Goal: Task Accomplishment & Management: Use online tool/utility

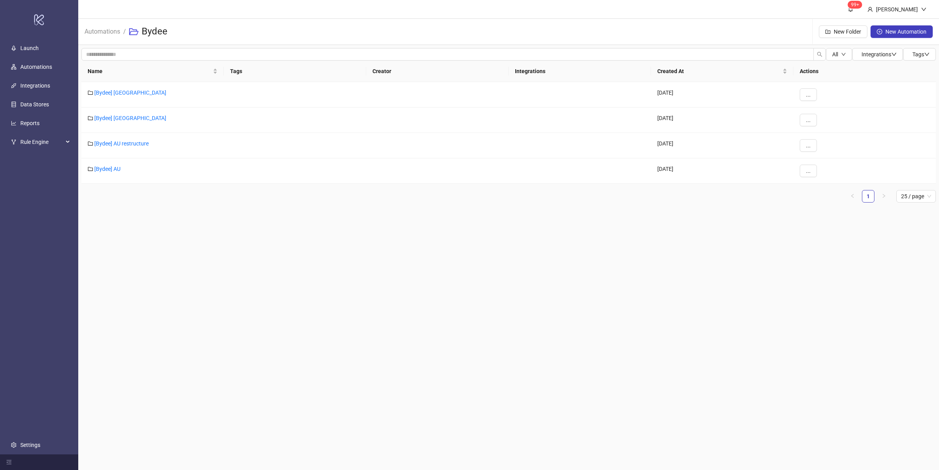
click at [296, 280] on main "99+ [PERSON_NAME] Automations / Bydee New Folder New Automation All Integration…" at bounding box center [508, 235] width 861 height 470
click at [346, 301] on main "99+ [PERSON_NAME] Automations / Bydee New Folder New Automation All Integration…" at bounding box center [508, 235] width 861 height 470
click at [366, 314] on main "99+ [PERSON_NAME] Automations / Bydee New Folder New Automation All Integration…" at bounding box center [508, 235] width 861 height 470
click at [117, 170] on link "[Bydee] AU" at bounding box center [107, 169] width 26 height 6
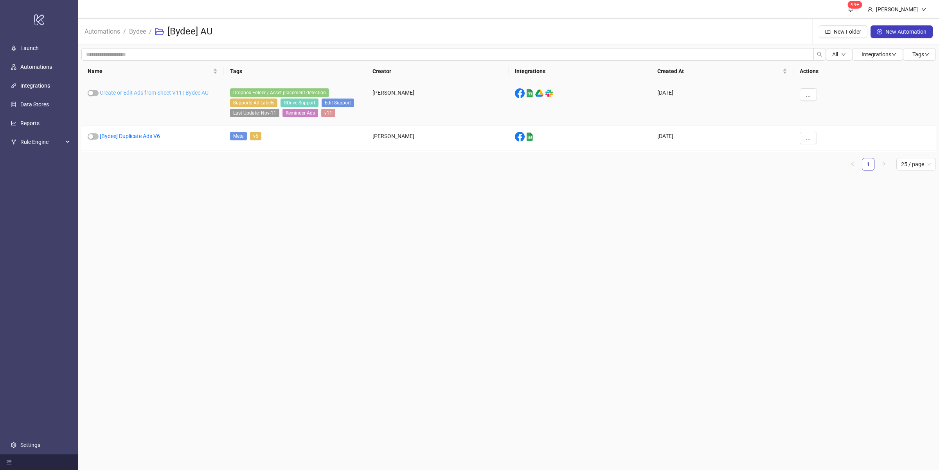
click at [171, 90] on link "Create or Edit Ads from Sheet V11 | Bydee AU" at bounding box center [154, 93] width 109 height 6
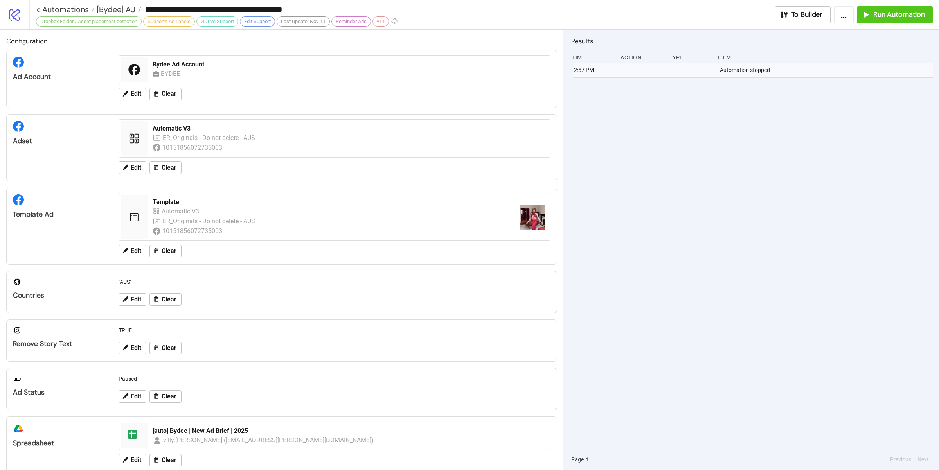
click at [700, 138] on div "2:57 PM Automation stopped" at bounding box center [752, 256] width 362 height 387
drag, startPoint x: 704, startPoint y: 255, endPoint x: 715, endPoint y: 254, distance: 11.0
click at [704, 255] on div "2:57 PM Automation stopped" at bounding box center [752, 256] width 362 height 387
click at [889, 20] on button "Run Automation" at bounding box center [895, 14] width 76 height 17
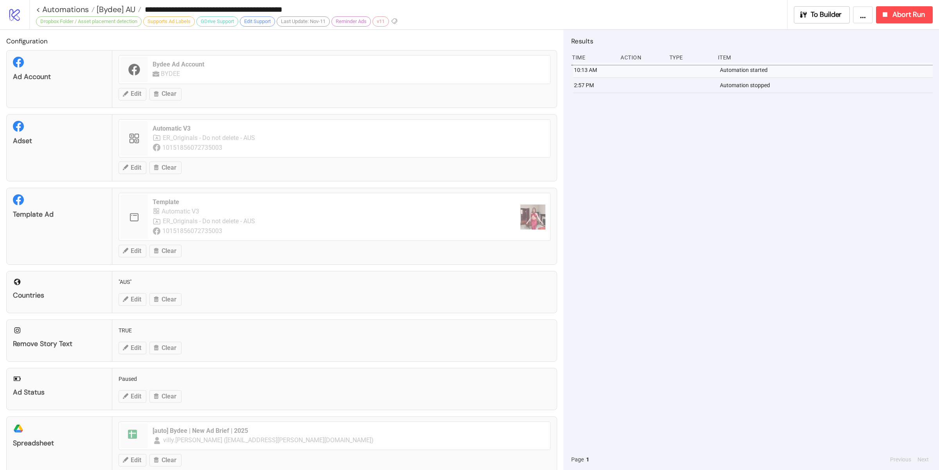
click at [711, 210] on div "10:13 AM Automation started 2:57 PM Automation stopped" at bounding box center [752, 256] width 362 height 387
click at [698, 212] on div "10:13 AM Automation started 2:57 PM Automation stopped" at bounding box center [752, 256] width 362 height 387
click at [651, 217] on div "10:13 AM Automation started 2:57 PM Automation stopped" at bounding box center [752, 256] width 362 height 387
click at [115, 10] on span "[Bydee] AU" at bounding box center [115, 9] width 41 height 10
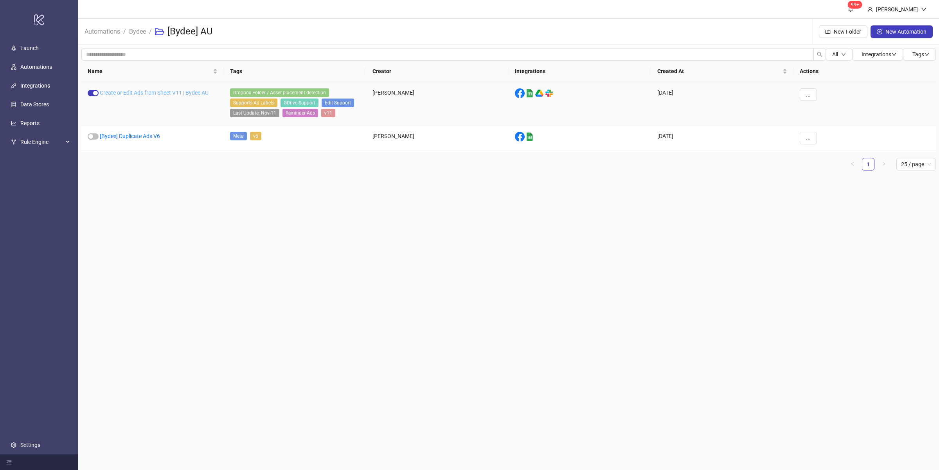
click at [162, 91] on link "Create or Edit Ads from Sheet V11 | Bydee AU" at bounding box center [154, 93] width 109 height 6
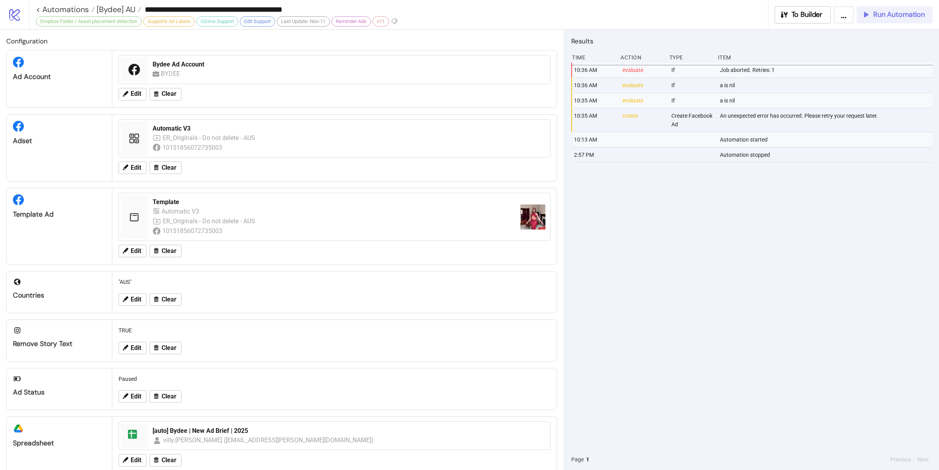
click at [891, 11] on span "Run Automation" at bounding box center [899, 14] width 52 height 9
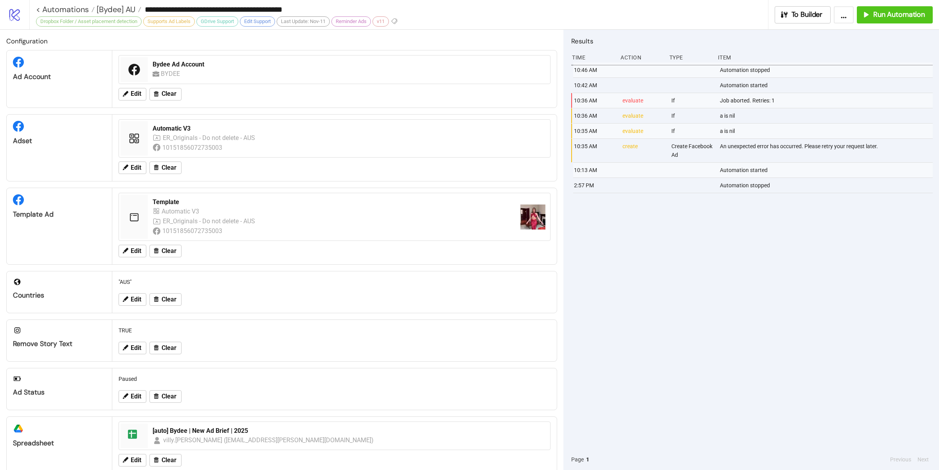
click at [668, 322] on div "10:46 AM Automation stopped 10:42 AM Automation started 10:36 AM evaluate If Jo…" at bounding box center [752, 256] width 362 height 387
click at [109, 12] on span "[Bydee] AU" at bounding box center [115, 9] width 41 height 10
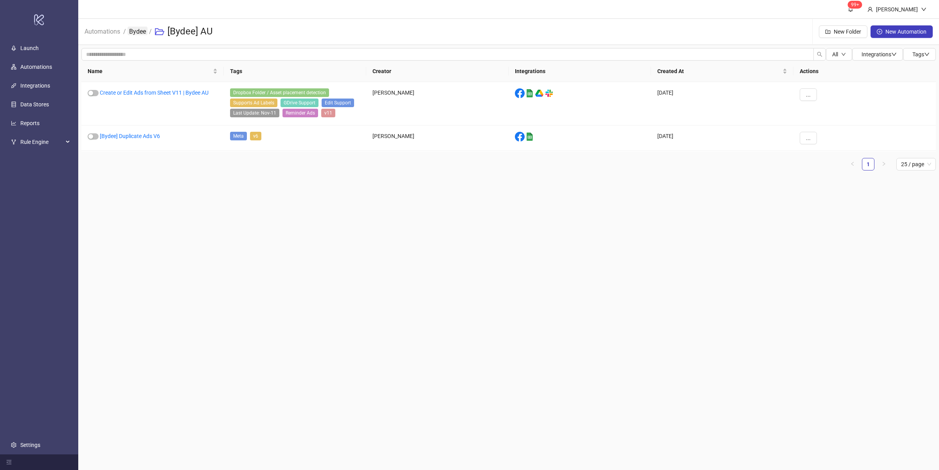
click at [138, 32] on link "Bydee" at bounding box center [138, 31] width 20 height 9
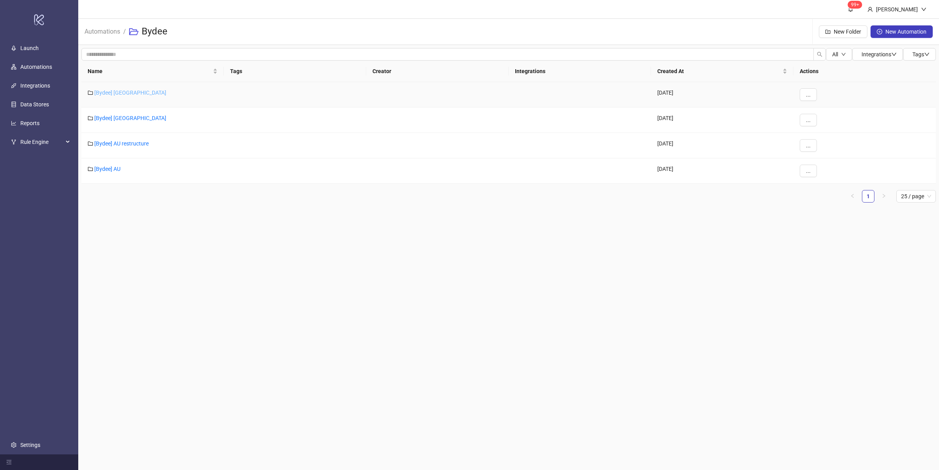
click at [111, 95] on link "[Bydee] [GEOGRAPHIC_DATA]" at bounding box center [130, 93] width 72 height 6
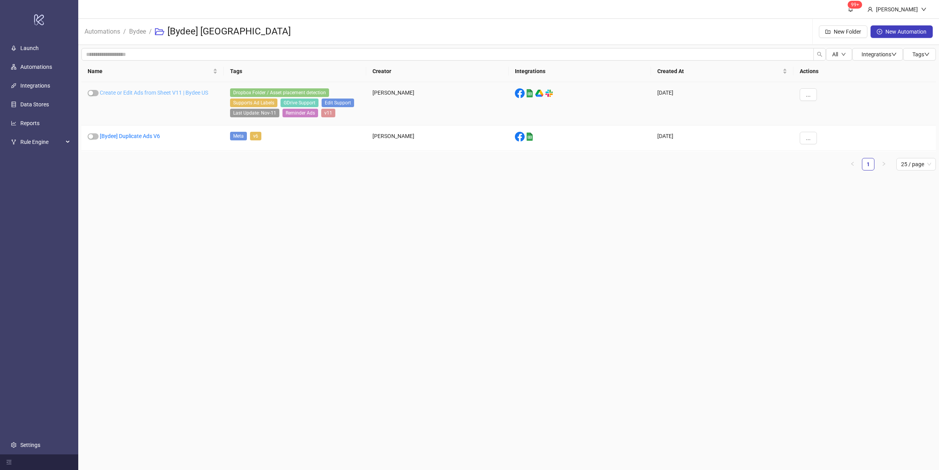
click at [173, 92] on link "Create or Edit Ads from Sheet V11 | Bydee US" at bounding box center [154, 93] width 108 height 6
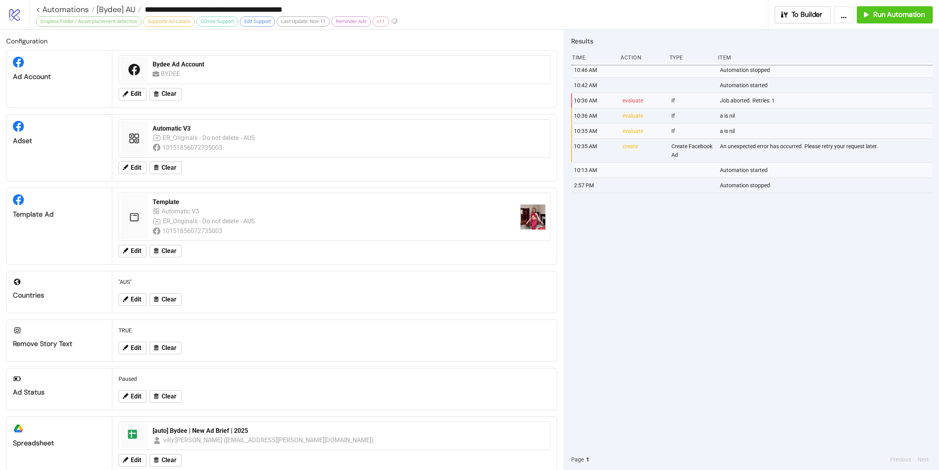
type input "**********"
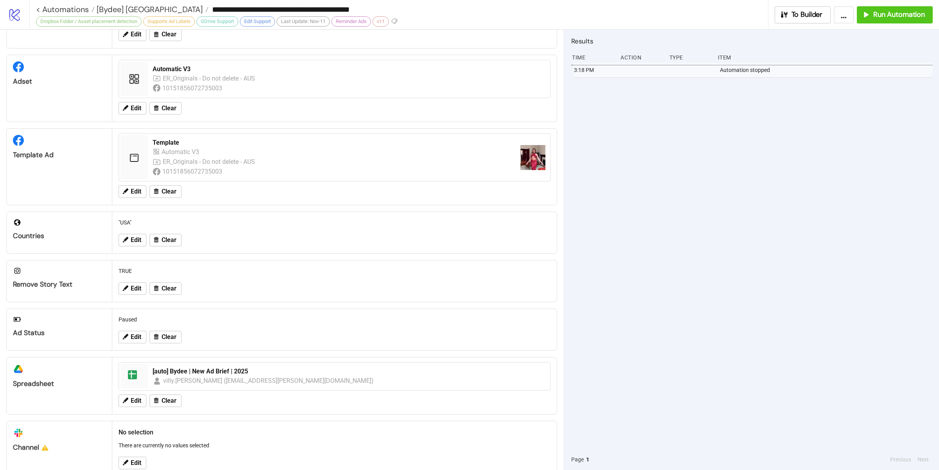
scroll to position [34, 0]
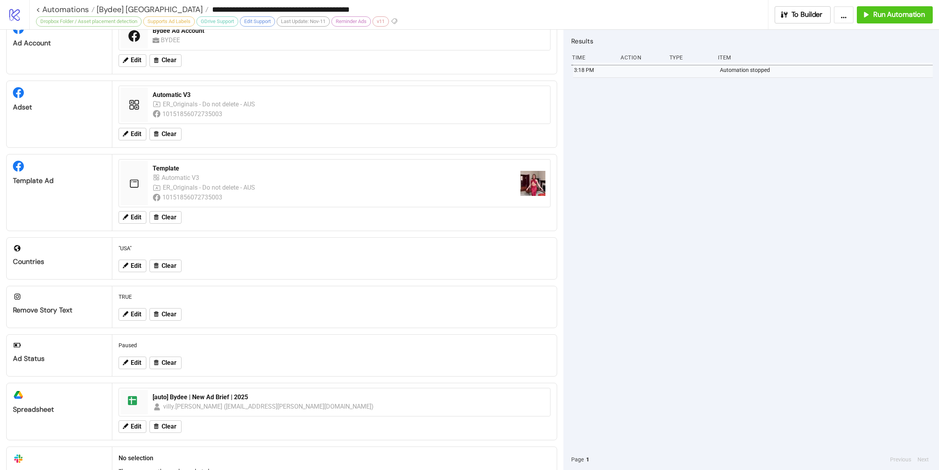
click at [662, 258] on div "3:18 PM Automation stopped" at bounding box center [752, 256] width 362 height 387
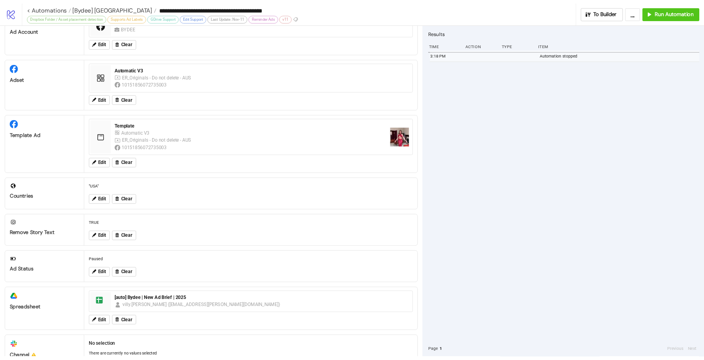
scroll to position [94, 0]
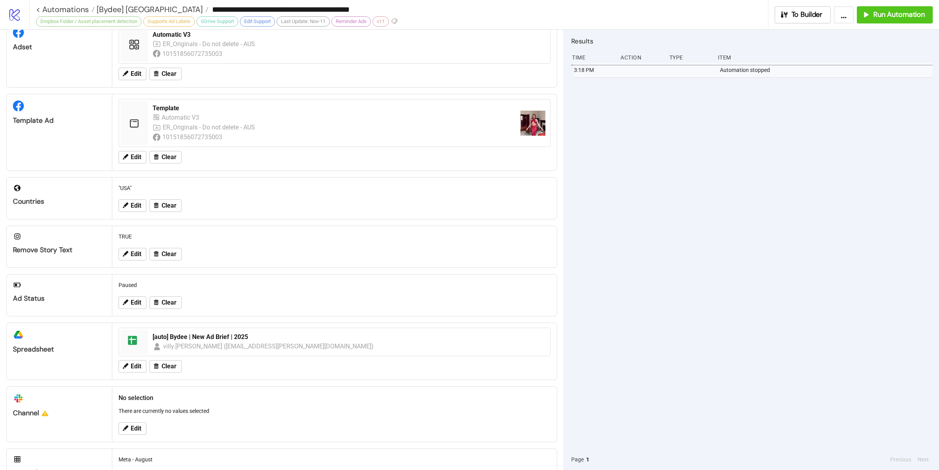
click at [653, 105] on div "3:18 PM Automation stopped" at bounding box center [752, 256] width 362 height 387
click at [864, 18] on icon "button" at bounding box center [866, 14] width 9 height 9
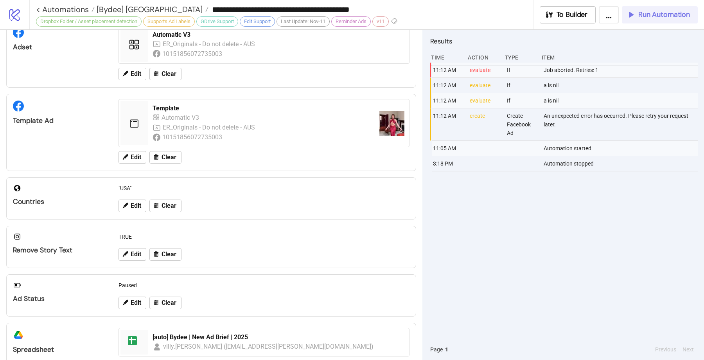
click at [459, 200] on div "11:12 AM evaluate If Job aborted. Retries: 1 11:12 AM evaluate If a is nil 11:1…" at bounding box center [564, 201] width 268 height 276
click at [646, 19] on button "Run Automation" at bounding box center [660, 14] width 76 height 17
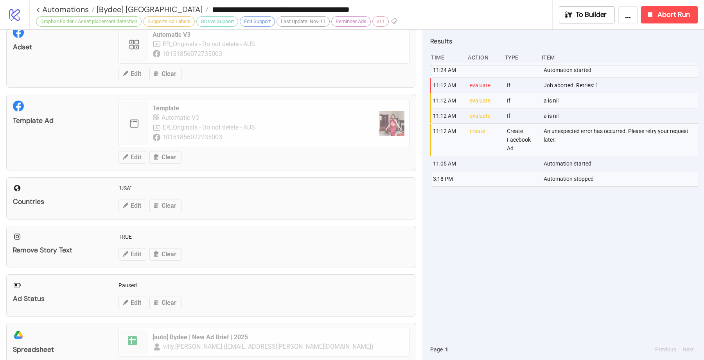
click at [559, 241] on div "11:24 AM Automation started 11:12 AM evaluate If Job aborted. Retries: 1 11:12 …" at bounding box center [564, 201] width 268 height 276
click at [520, 225] on div "11:24 AM Automation started 11:12 AM evaluate If Job aborted. Retries: 1 11:12 …" at bounding box center [564, 201] width 268 height 276
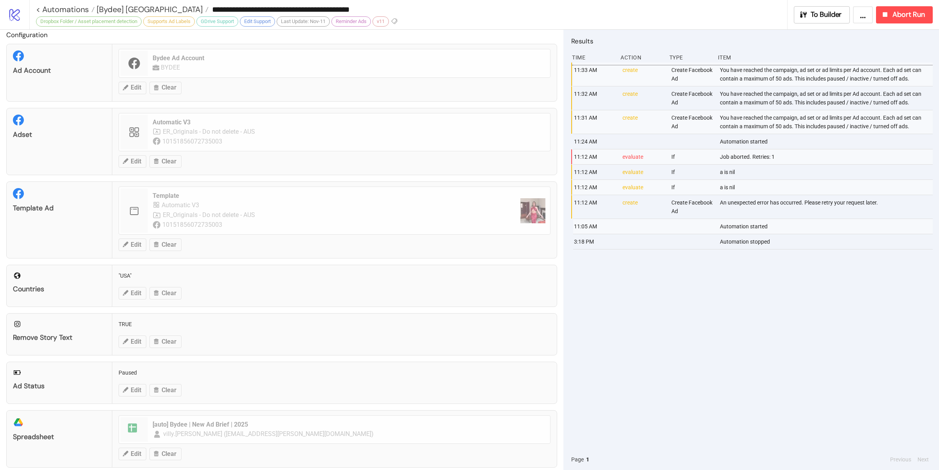
scroll to position [0, 0]
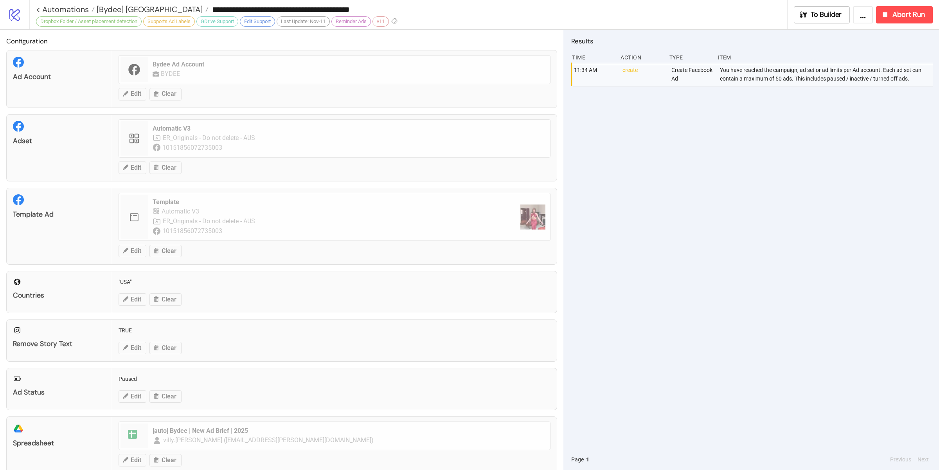
click at [604, 239] on div "11:34 AM create Create Facebook Ad You have reached the campaign, ad set or ad …" at bounding box center [752, 256] width 362 height 387
click at [650, 198] on div "11:34 AM create Create Facebook Ad You have reached the campaign, ad set or ad …" at bounding box center [752, 256] width 362 height 387
click at [659, 180] on div "11:34 AM create Create Facebook Ad You have reached the campaign, ad set or ad …" at bounding box center [752, 256] width 362 height 387
click at [892, 14] on span "Abort Run" at bounding box center [908, 14] width 32 height 9
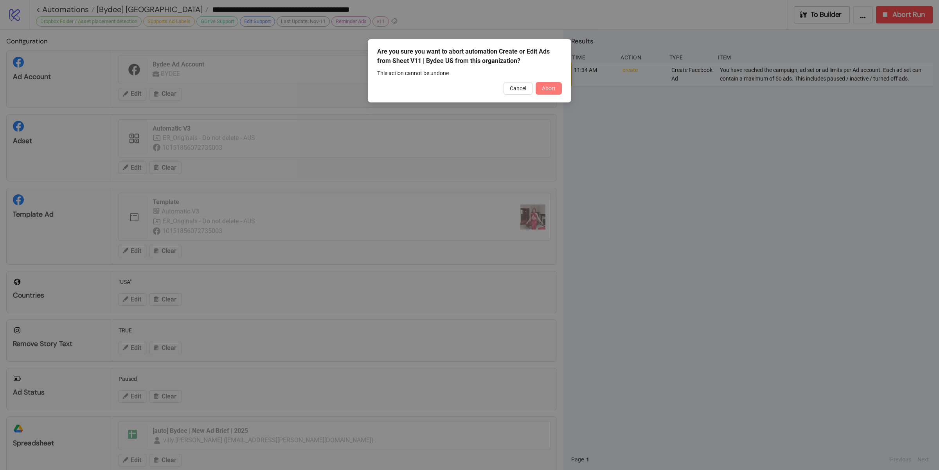
click at [552, 89] on span "Abort" at bounding box center [549, 88] width 14 height 6
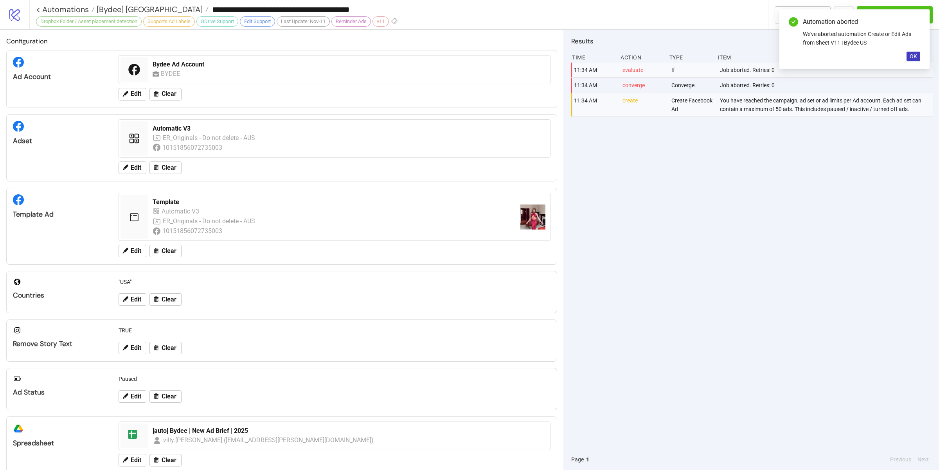
click at [684, 250] on div "11:34 AM evaluate If Job aborted. Retries: 0 11:34 AM converge Converge Job abo…" at bounding box center [752, 256] width 362 height 387
click at [919, 55] on button "OK" at bounding box center [914, 56] width 14 height 9
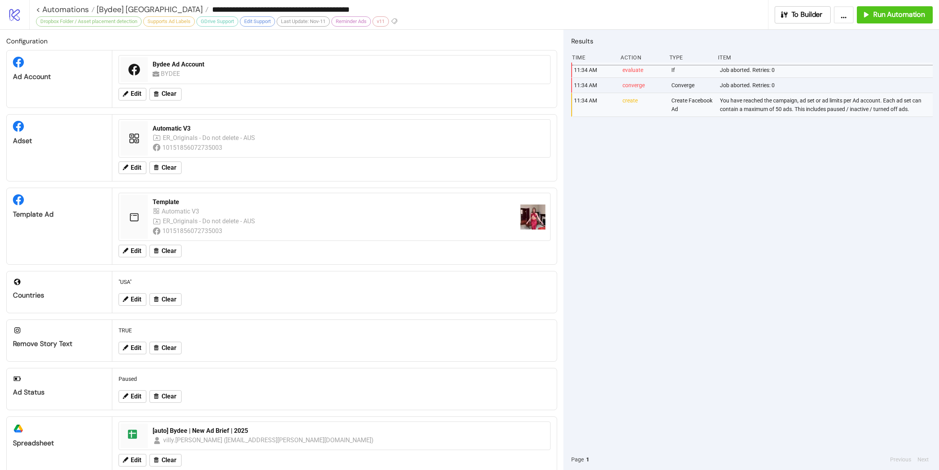
click at [710, 188] on div "11:34 AM evaluate If Job aborted. Retries: 0 11:34 AM converge Converge Job abo…" at bounding box center [752, 256] width 362 height 387
click at [134, 167] on span "Edit" at bounding box center [136, 167] width 11 height 7
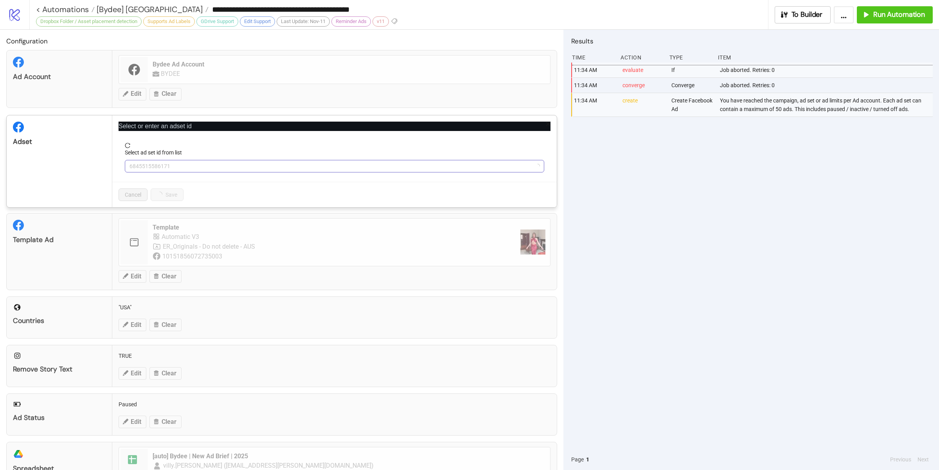
click at [189, 165] on span "6845515586171" at bounding box center [335, 166] width 410 height 12
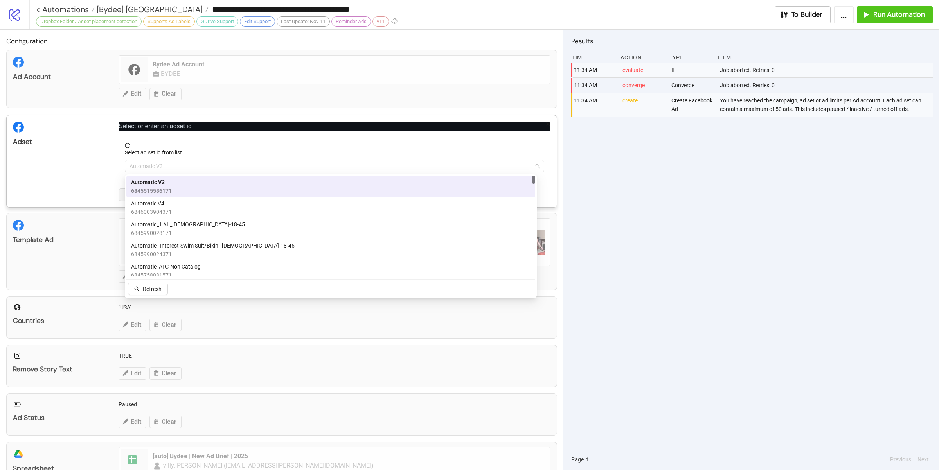
click at [189, 165] on span "Automatic V3" at bounding box center [335, 166] width 410 height 12
click at [178, 210] on div "Automatic V4 6846003904371" at bounding box center [330, 207] width 399 height 17
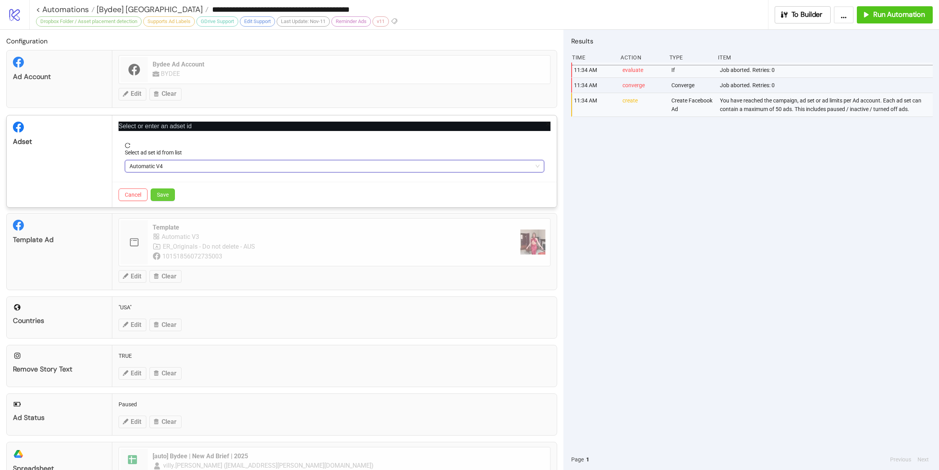
click at [163, 194] on span "Save" at bounding box center [163, 195] width 12 height 6
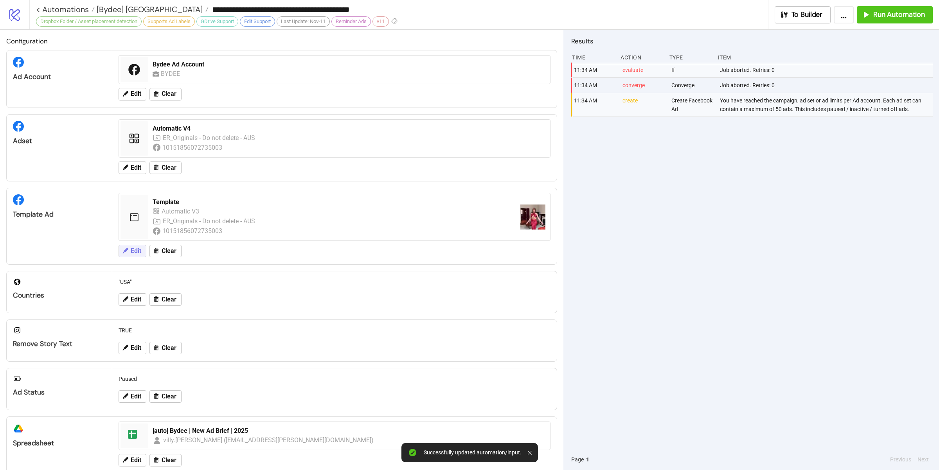
click at [138, 252] on span "Edit" at bounding box center [136, 251] width 11 height 7
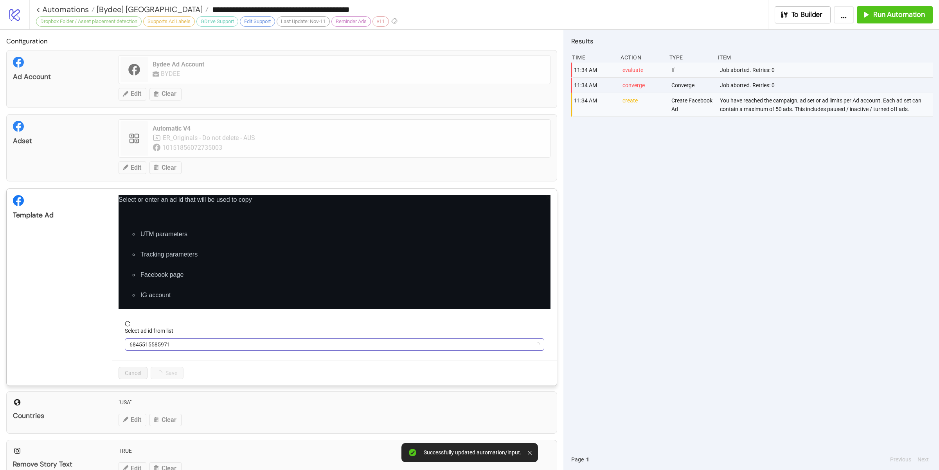
click at [193, 343] on span "6845515585971" at bounding box center [335, 345] width 410 height 12
click at [237, 343] on span "Template" at bounding box center [335, 345] width 410 height 12
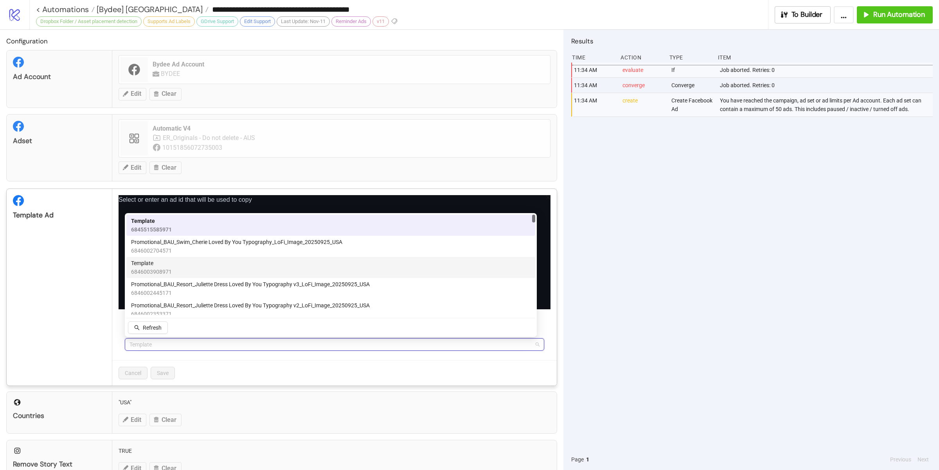
click at [185, 270] on div "Template 6846003908971" at bounding box center [330, 267] width 399 height 17
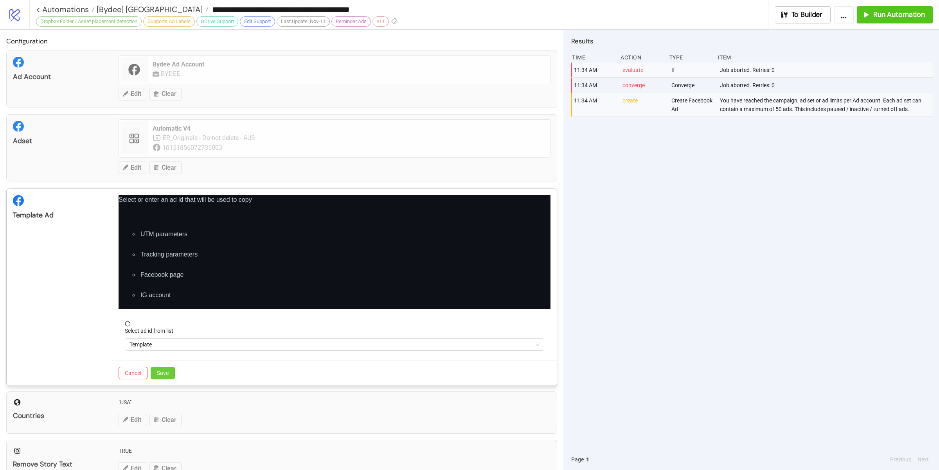
drag, startPoint x: 160, startPoint y: 374, endPoint x: 166, endPoint y: 374, distance: 5.9
click at [160, 374] on span "Save" at bounding box center [163, 373] width 12 height 6
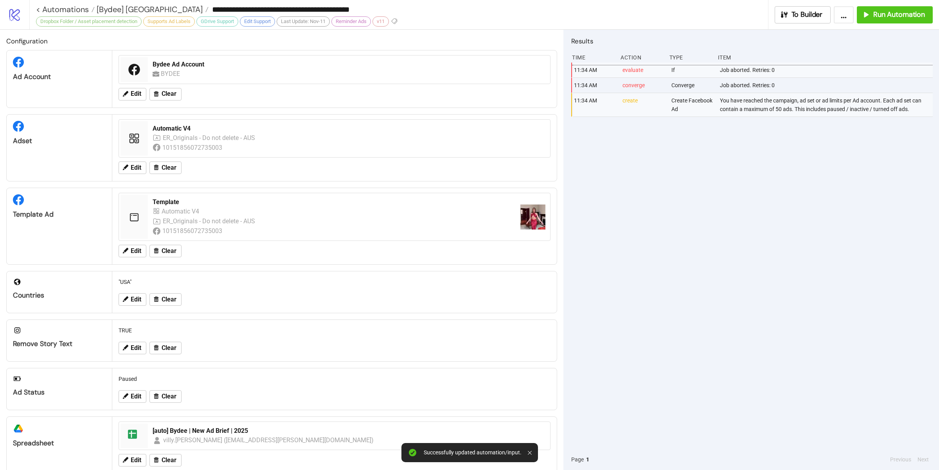
click at [635, 249] on div "11:34 AM evaluate If Job aborted. Retries: 0 11:34 AM converge Converge Job abo…" at bounding box center [752, 256] width 362 height 387
click at [652, 237] on div "11:34 AM evaluate If Job aborted. Retries: 0 11:34 AM converge Converge Job abo…" at bounding box center [752, 256] width 362 height 387
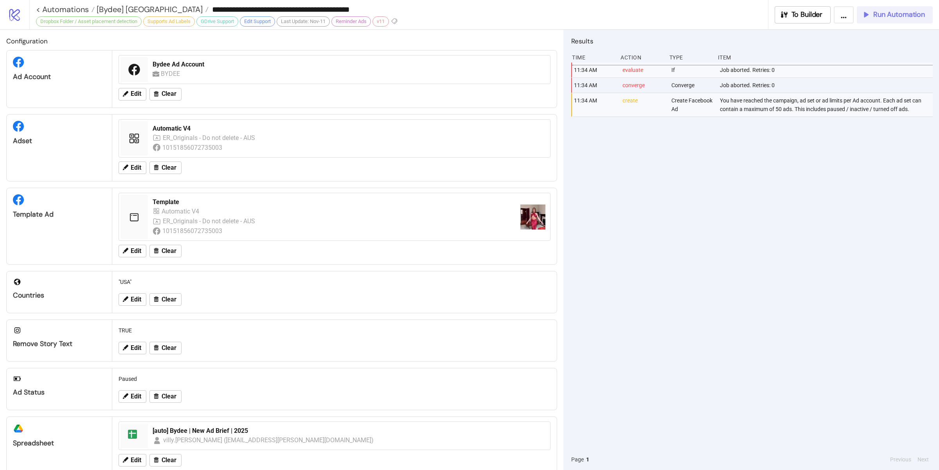
click at [885, 16] on span "Run Automation" at bounding box center [899, 14] width 52 height 9
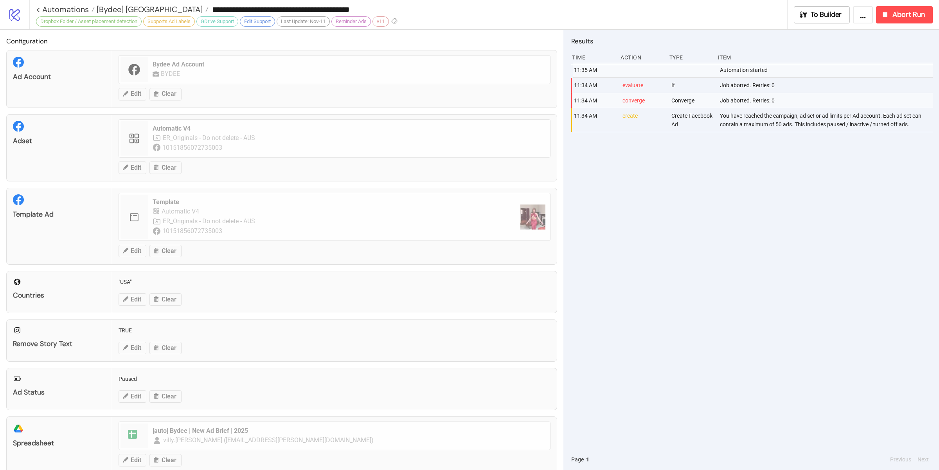
click at [729, 187] on div "11:35 AM Automation started 11:34 AM evaluate If Job aborted. Retries: 0 11:34 …" at bounding box center [752, 256] width 362 height 387
click at [115, 10] on span "[Bydee] [GEOGRAPHIC_DATA]" at bounding box center [149, 9] width 108 height 10
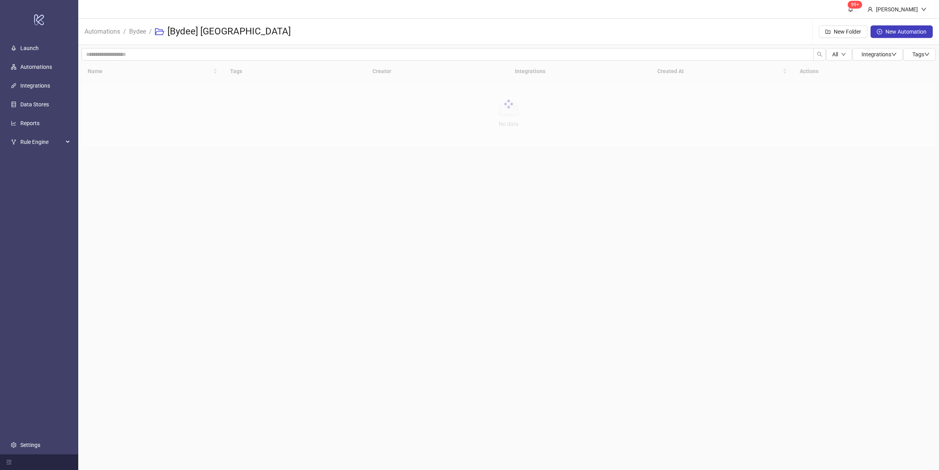
click at [59, 230] on ul "Launch Automations Integrations Data Stores Reports Rule Engine Settings" at bounding box center [39, 247] width 78 height 416
click at [144, 28] on link "Bydee" at bounding box center [138, 31] width 20 height 9
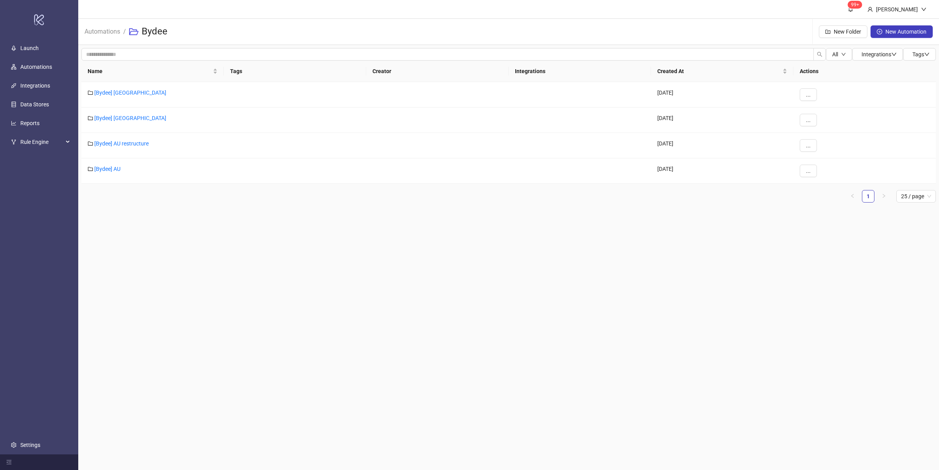
click at [179, 306] on main "99+ [PERSON_NAME] Automations / Bydee New Folder New Automation All Integration…" at bounding box center [508, 235] width 861 height 470
click at [112, 118] on link "[Bydee] [GEOGRAPHIC_DATA]" at bounding box center [130, 118] width 72 height 6
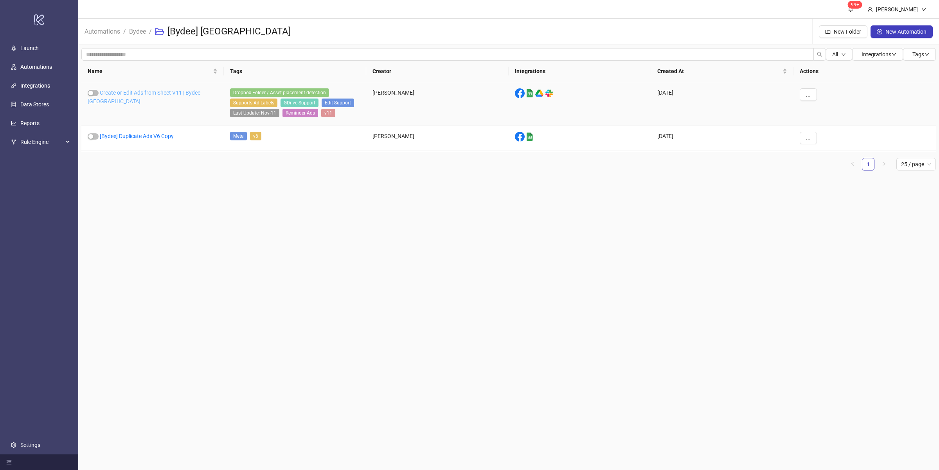
click at [153, 92] on link "Create or Edit Ads from Sheet V11 | Bydee UK" at bounding box center [144, 97] width 113 height 15
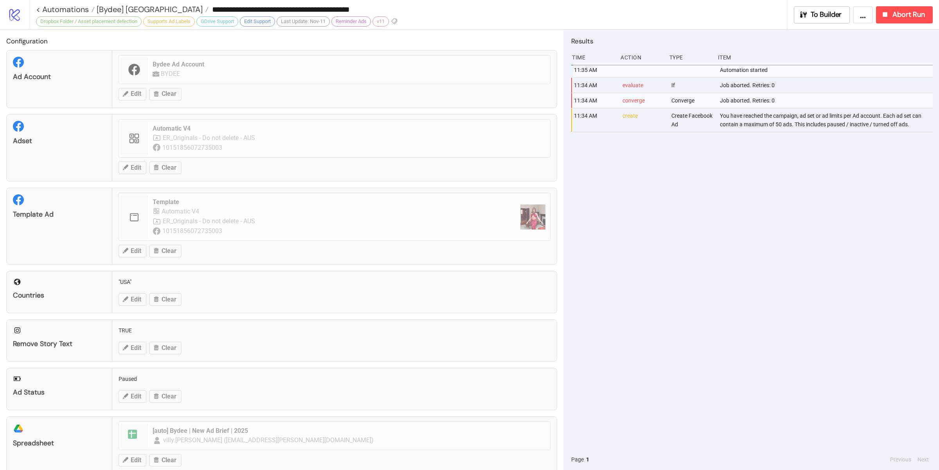
type input "**********"
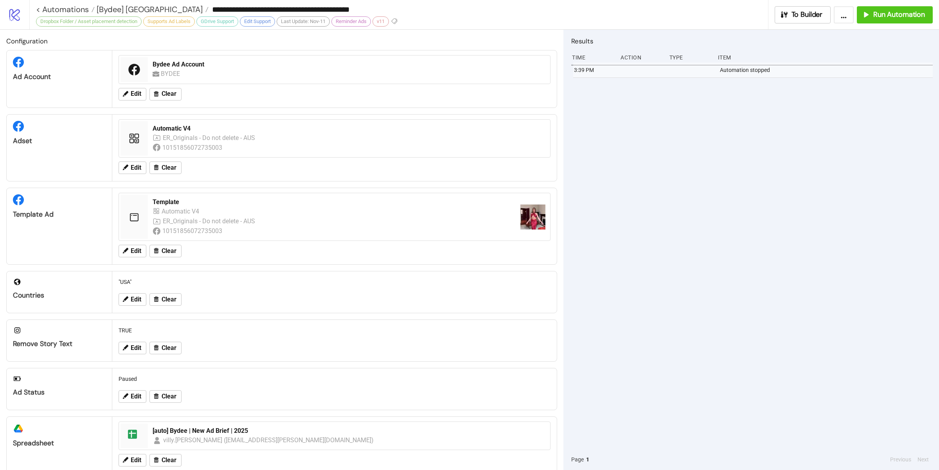
click at [617, 206] on div "3:39 PM Automation stopped" at bounding box center [752, 256] width 362 height 387
click at [138, 167] on span "Edit" at bounding box center [136, 167] width 11 height 7
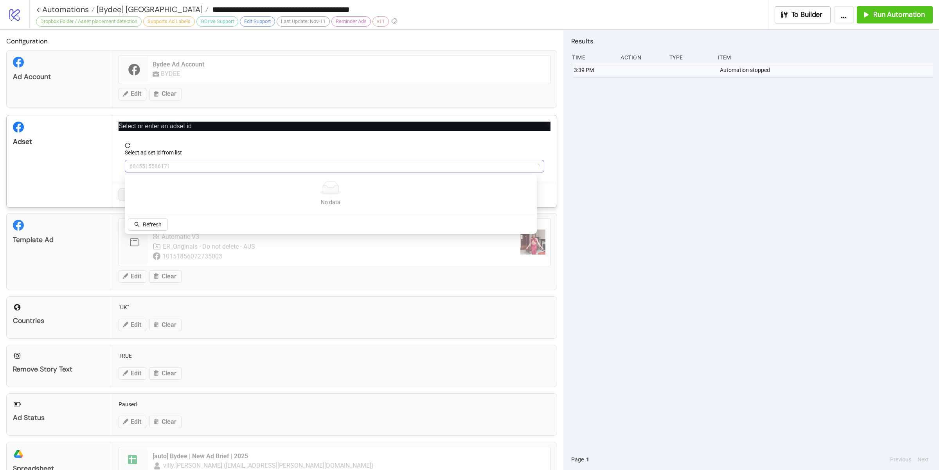
click at [176, 170] on span "6845515586171" at bounding box center [335, 166] width 410 height 12
click at [176, 170] on span "Automatic V3" at bounding box center [335, 166] width 410 height 12
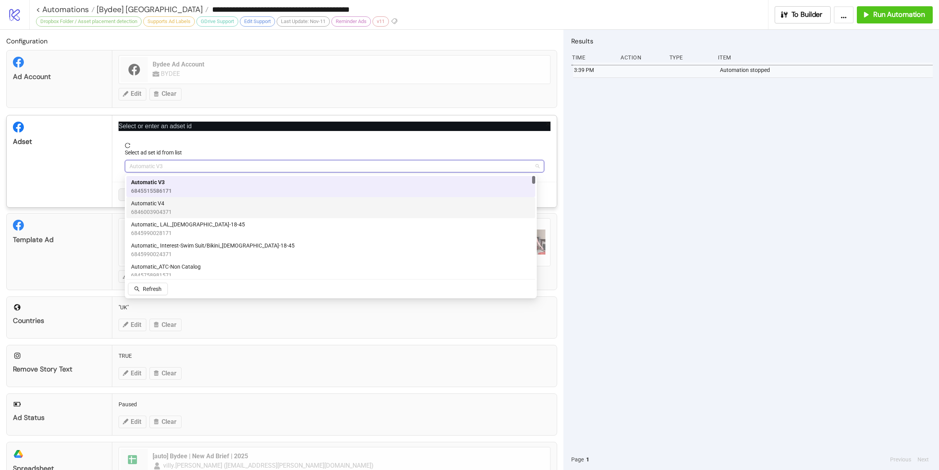
click at [176, 205] on div "Automatic V4 6846003904371" at bounding box center [330, 207] width 399 height 17
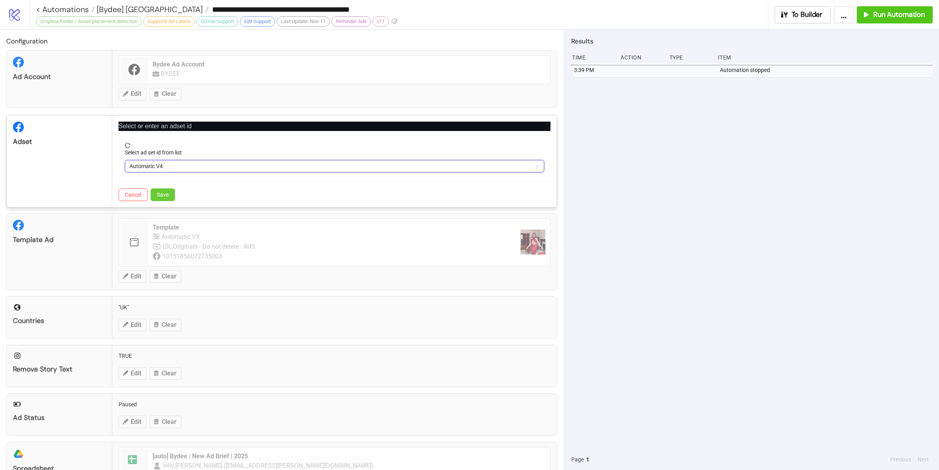
click at [163, 196] on span "Save" at bounding box center [163, 195] width 12 height 6
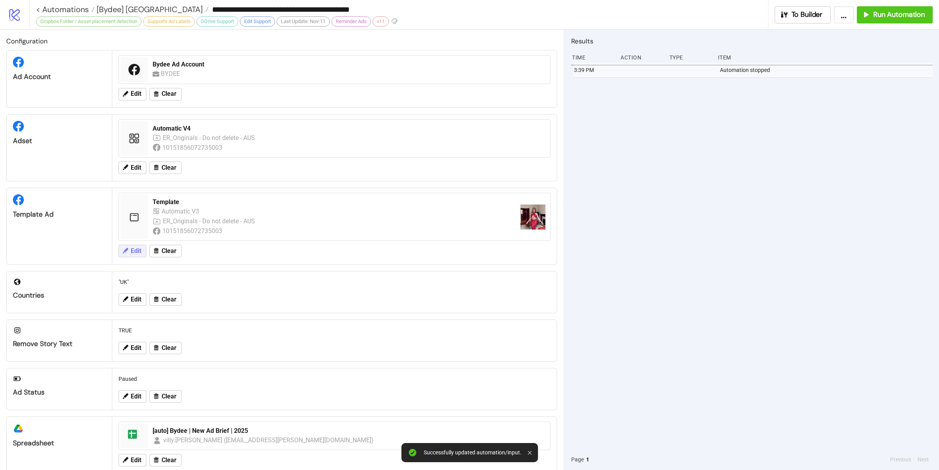
click at [137, 253] on span "Edit" at bounding box center [136, 251] width 11 height 7
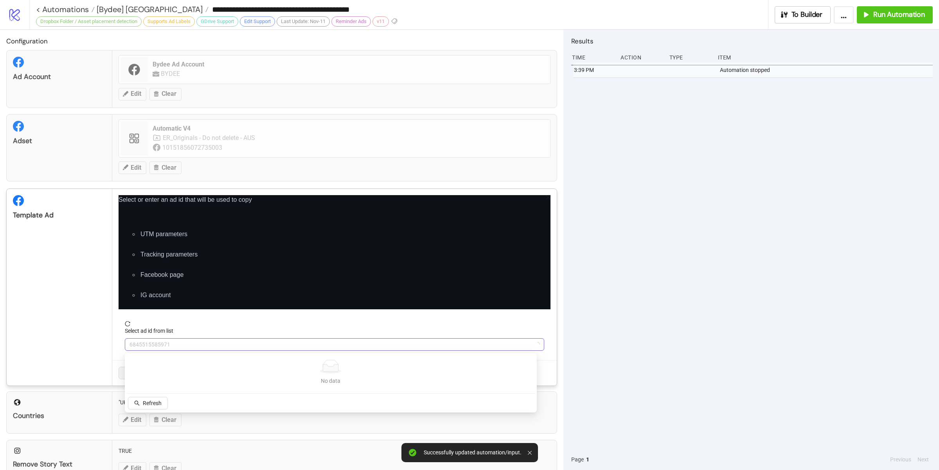
click at [171, 343] on span "6845515585971" at bounding box center [335, 345] width 410 height 12
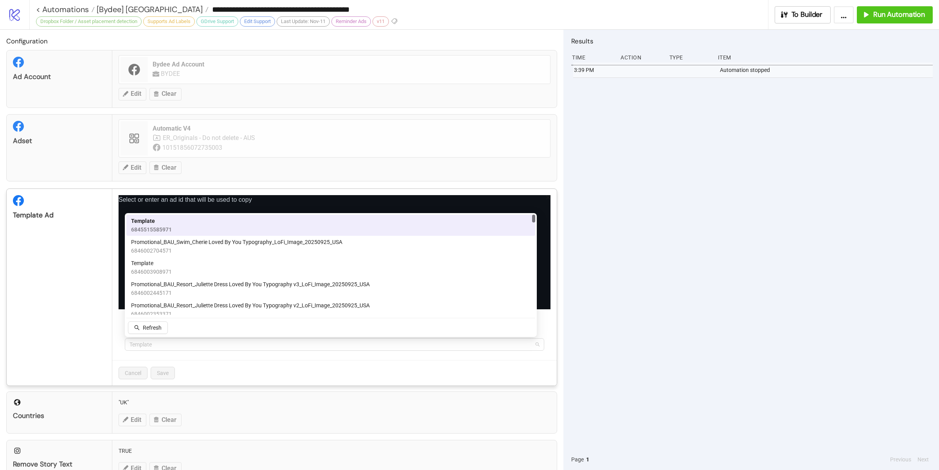
click at [178, 346] on span "Template" at bounding box center [335, 345] width 410 height 12
click at [174, 271] on div "Template 6846003908971" at bounding box center [330, 267] width 399 height 17
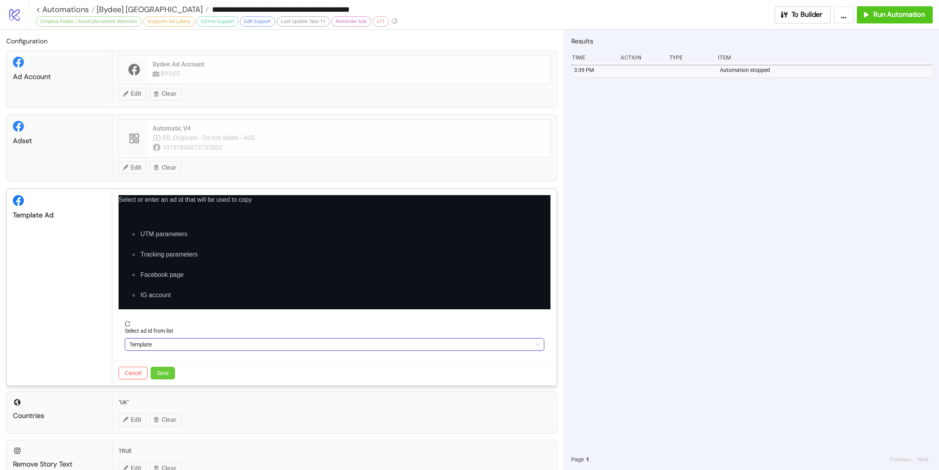
click at [164, 379] on button "Save" at bounding box center [163, 373] width 24 height 13
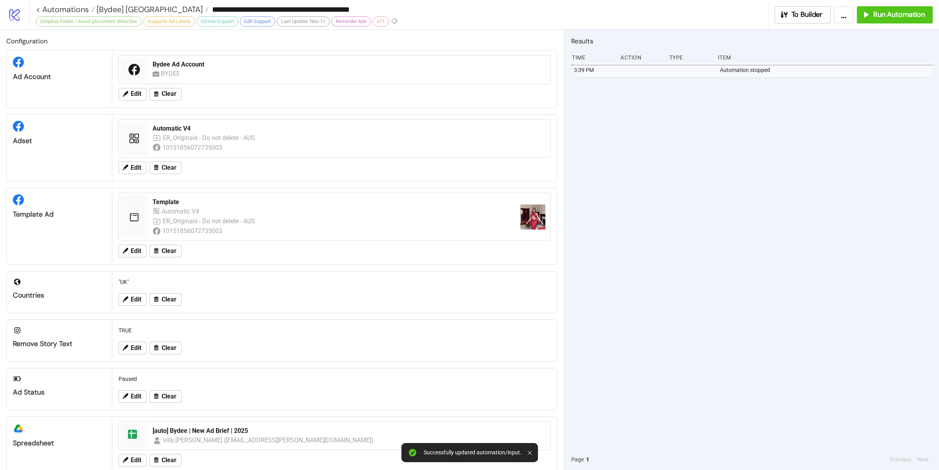
click at [627, 333] on div "3:39 PM Automation stopped" at bounding box center [752, 256] width 362 height 387
click at [607, 335] on div "3:39 PM Automation stopped" at bounding box center [752, 256] width 362 height 387
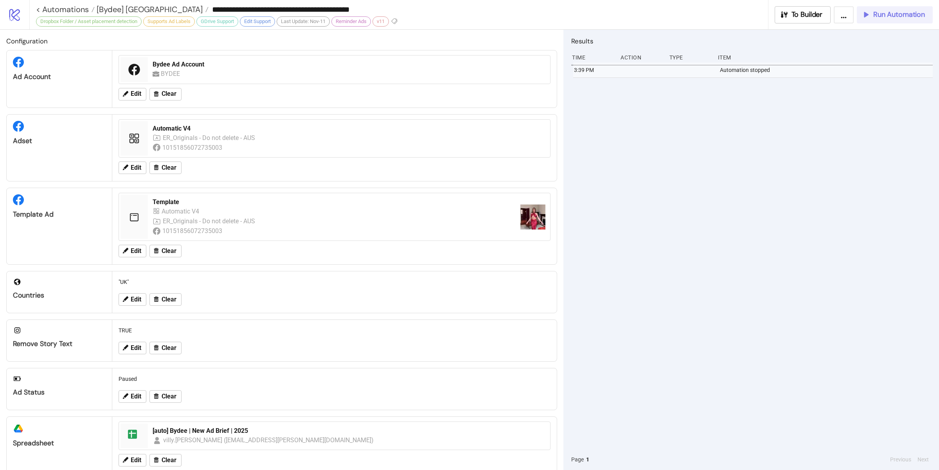
click at [867, 16] on icon "button" at bounding box center [866, 14] width 9 height 9
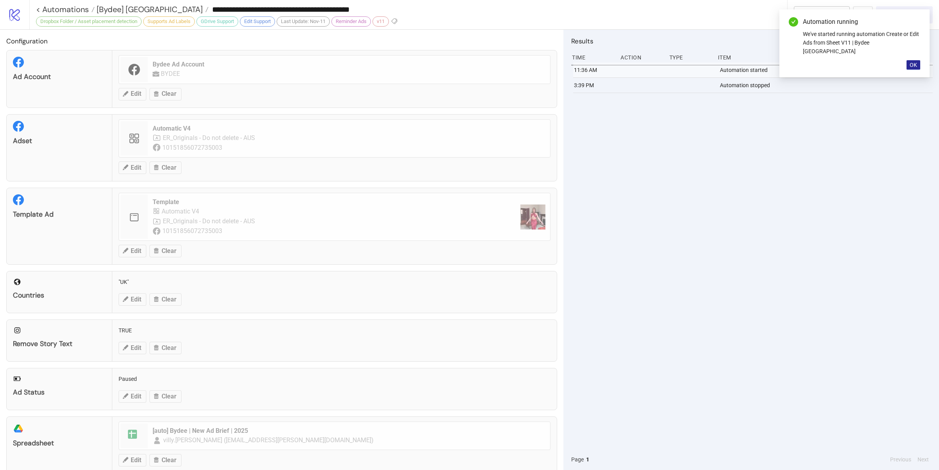
click at [912, 62] on span "OK" at bounding box center [913, 65] width 7 height 6
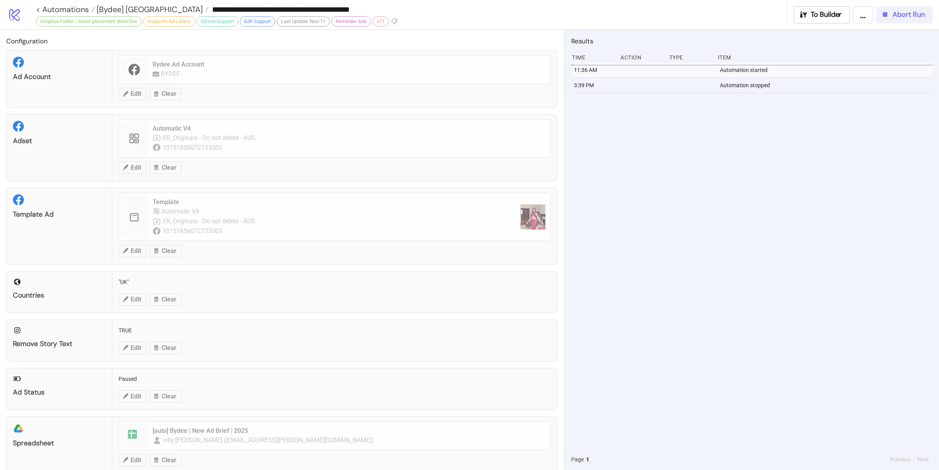
click at [696, 210] on div "11:36 AM Automation started 3:39 PM Automation stopped" at bounding box center [752, 256] width 362 height 387
click at [759, 204] on div "11:47 AM evaluate If a is nil 11:47 AM create Create Facebook Ad An unexpected …" at bounding box center [752, 256] width 362 height 387
click at [775, 250] on div "11:47 AM evaluate If a is nil 11:47 AM create Create Facebook Ad An unexpected …" at bounding box center [752, 256] width 362 height 387
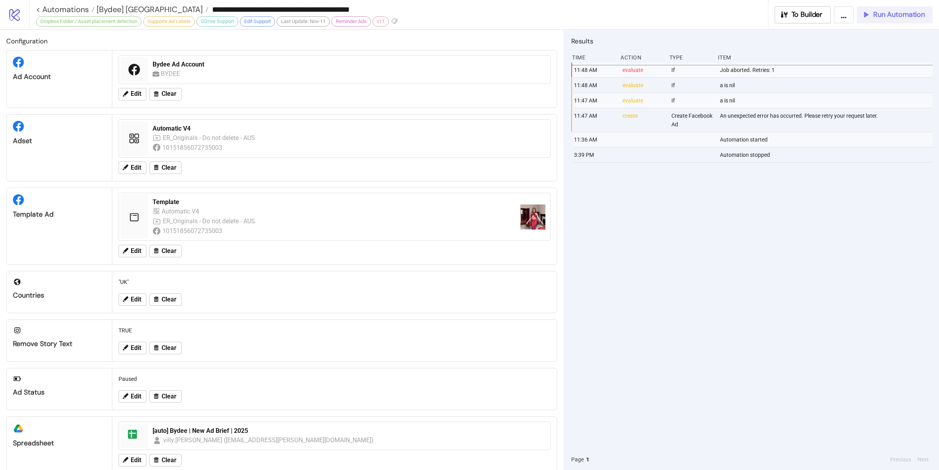
click at [714, 273] on div "11:48 AM evaluate If Job aborted. Retries: 1 11:48 AM evaluate If a is nil 11:4…" at bounding box center [752, 256] width 362 height 387
click at [869, 13] on icon "button" at bounding box center [866, 14] width 9 height 9
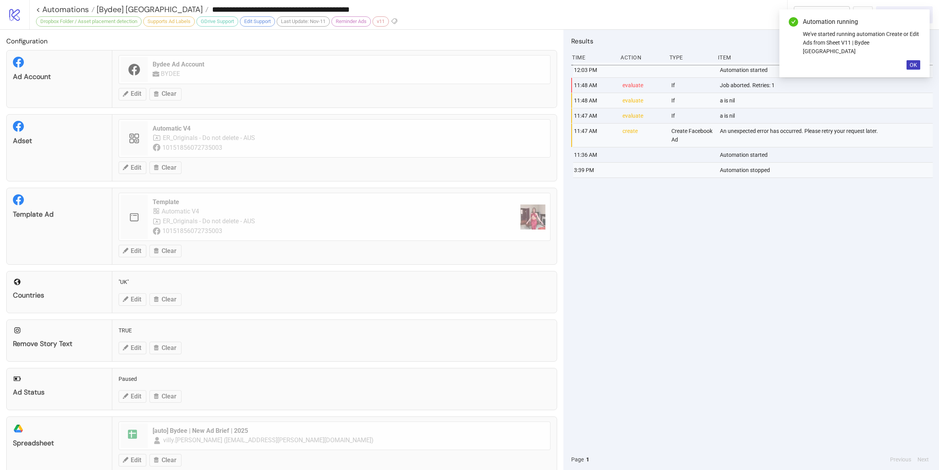
drag, startPoint x: 913, startPoint y: 57, endPoint x: 849, endPoint y: 52, distance: 63.6
click at [912, 62] on span "OK" at bounding box center [913, 65] width 7 height 6
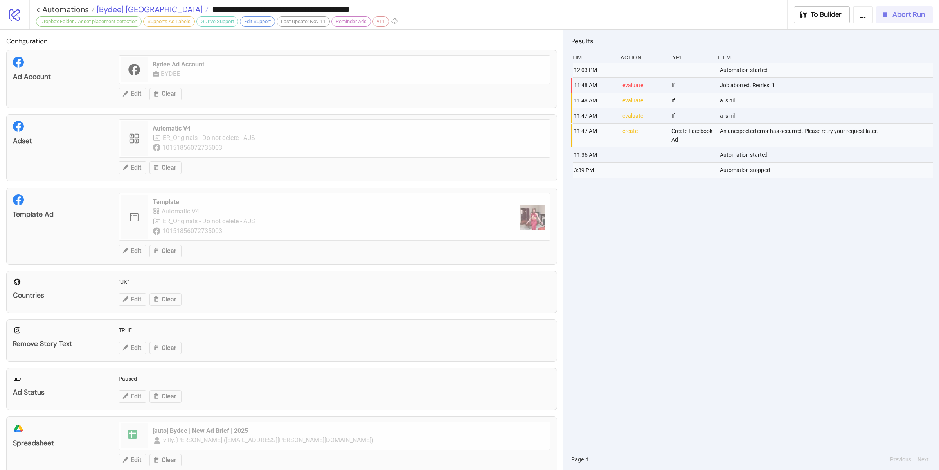
click at [117, 7] on span "[Bydee] [GEOGRAPHIC_DATA]" at bounding box center [149, 9] width 108 height 10
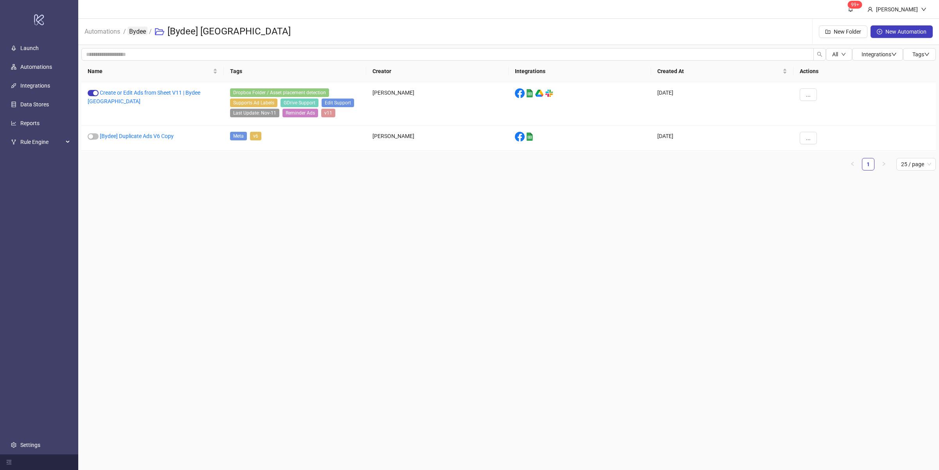
click at [132, 32] on link "Bydee" at bounding box center [138, 31] width 20 height 9
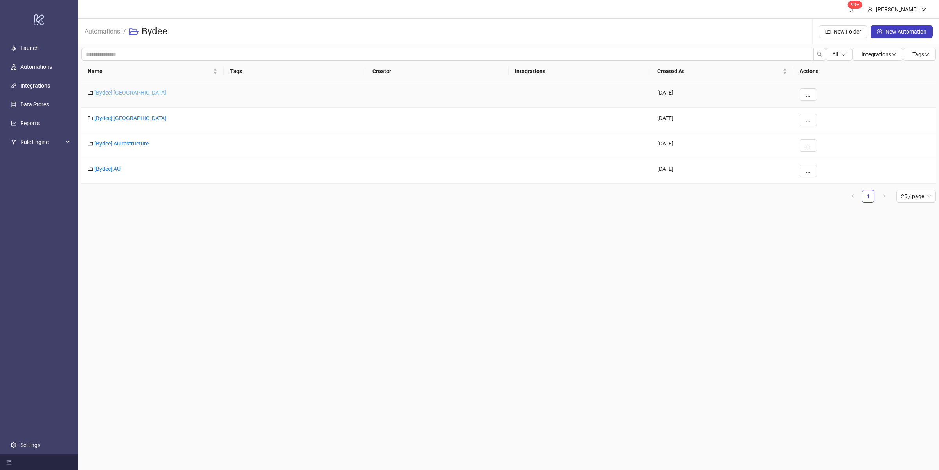
click at [108, 92] on link "[Bydee] [GEOGRAPHIC_DATA]" at bounding box center [130, 93] width 72 height 6
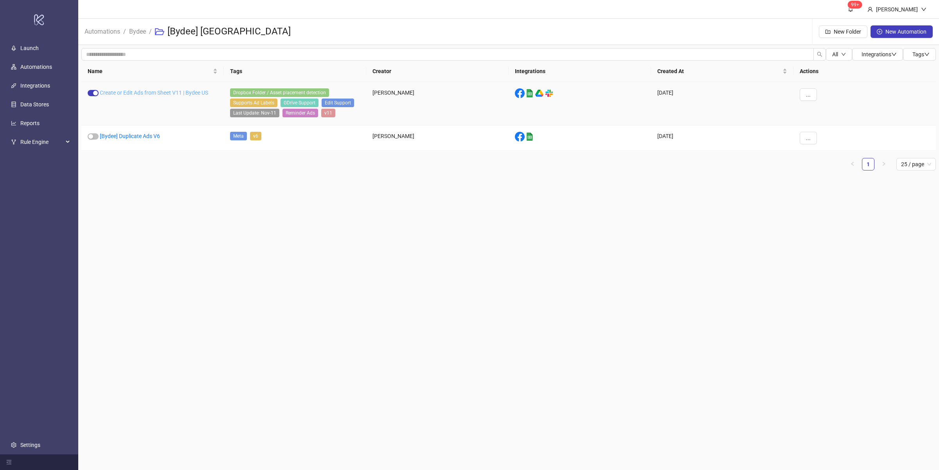
click at [191, 93] on link "Create or Edit Ads from Sheet V11 | Bydee US" at bounding box center [154, 93] width 108 height 6
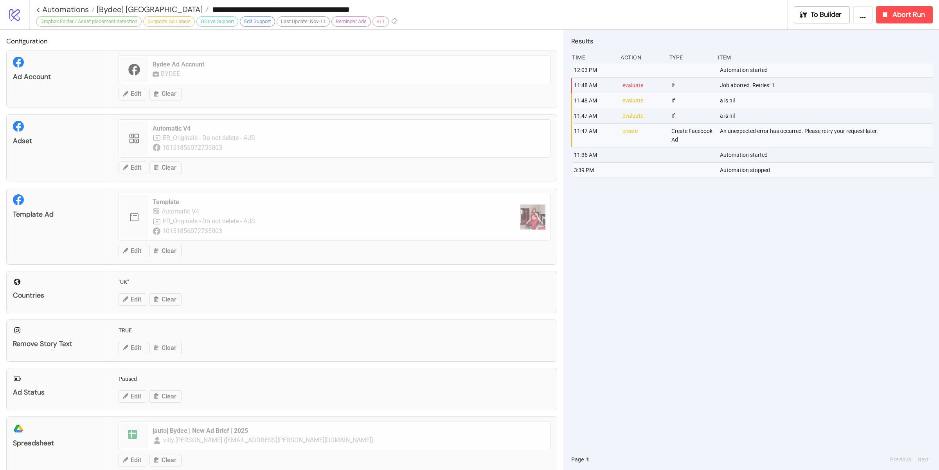
click at [705, 209] on div "12:03 PM Automation started 11:48 AM evaluate If Job aborted. Retries: 1 11:48 …" at bounding box center [752, 256] width 362 height 387
type input "**********"
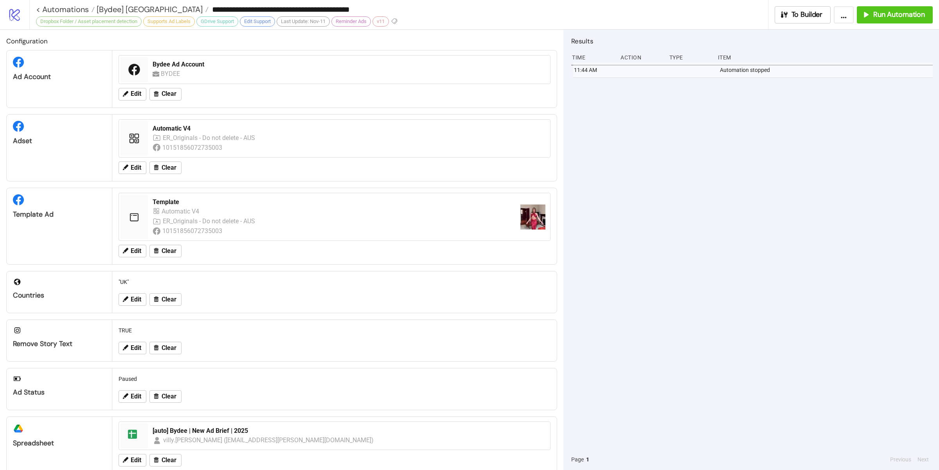
drag, startPoint x: 748, startPoint y: 216, endPoint x: 754, endPoint y: 211, distance: 7.2
click at [750, 214] on div "11:44 AM Automation stopped" at bounding box center [752, 256] width 362 height 387
click at [866, 14] on icon "button" at bounding box center [865, 14] width 7 height 7
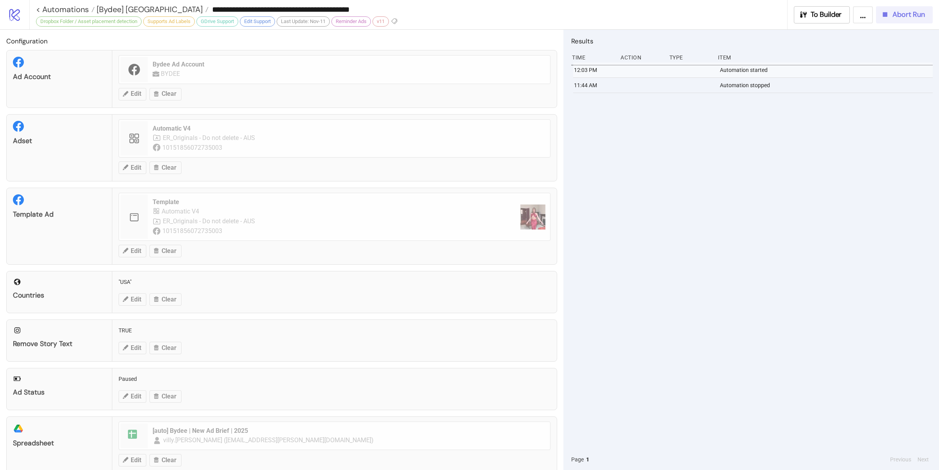
click at [785, 260] on div "12:03 PM Automation started 11:44 AM Automation stopped" at bounding box center [752, 256] width 362 height 387
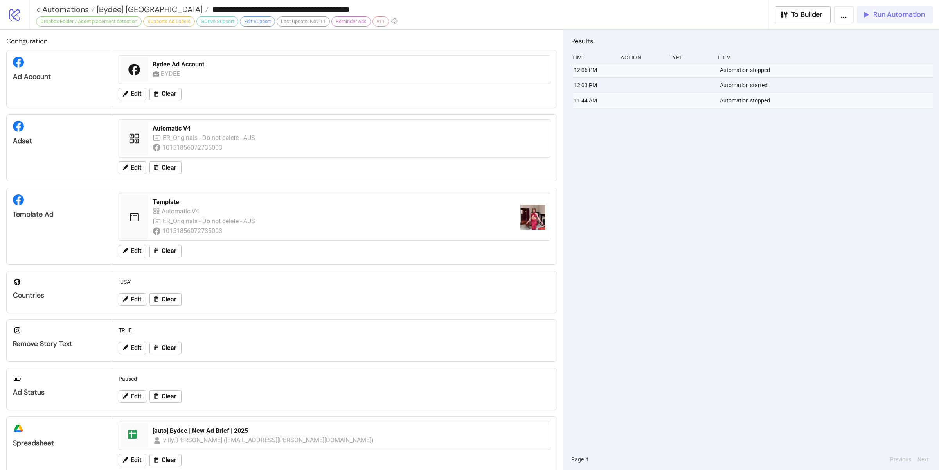
click at [724, 191] on div "12:06 PM Automation stopped 12:03 PM Automation started 11:44 AM Automation sto…" at bounding box center [752, 256] width 362 height 387
click at [734, 207] on div "12:06 PM Automation stopped 12:03 PM Automation started 11:44 AM Automation sto…" at bounding box center [752, 256] width 362 height 387
click at [117, 11] on span "[Bydee] [GEOGRAPHIC_DATA]" at bounding box center [149, 9] width 108 height 10
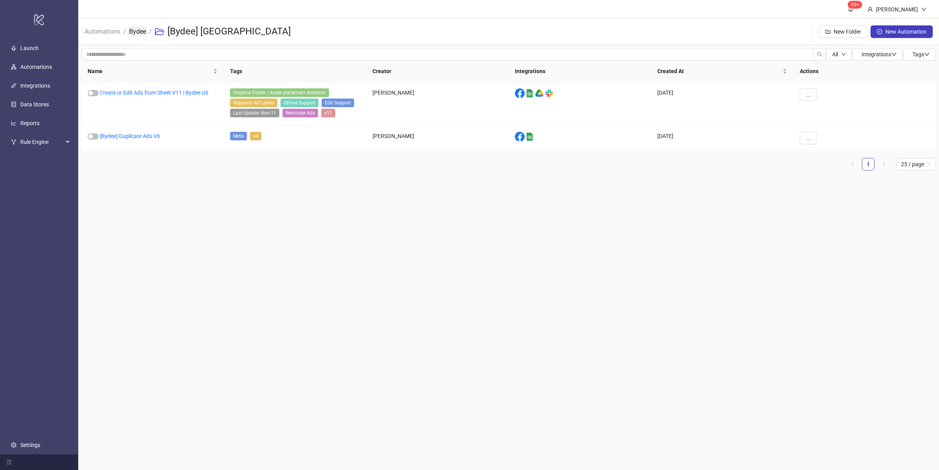
click at [135, 35] on link "Bydee" at bounding box center [138, 31] width 20 height 9
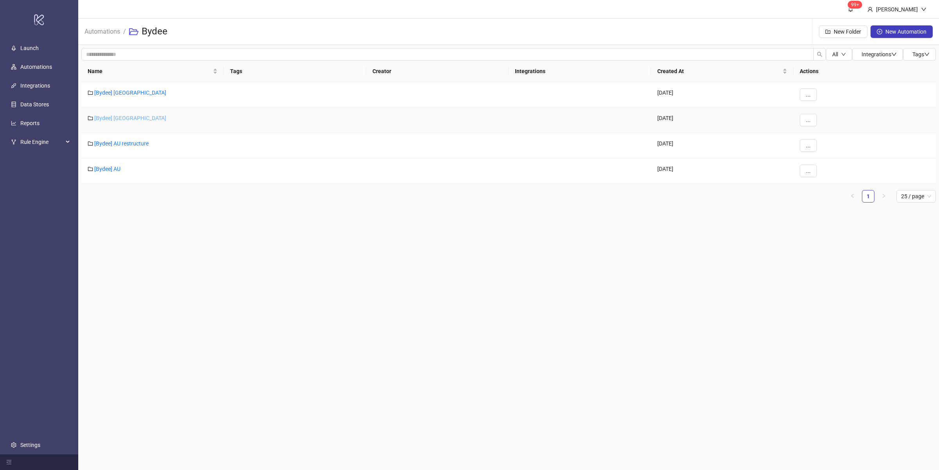
click at [111, 117] on link "[Bydee] [GEOGRAPHIC_DATA]" at bounding box center [130, 118] width 72 height 6
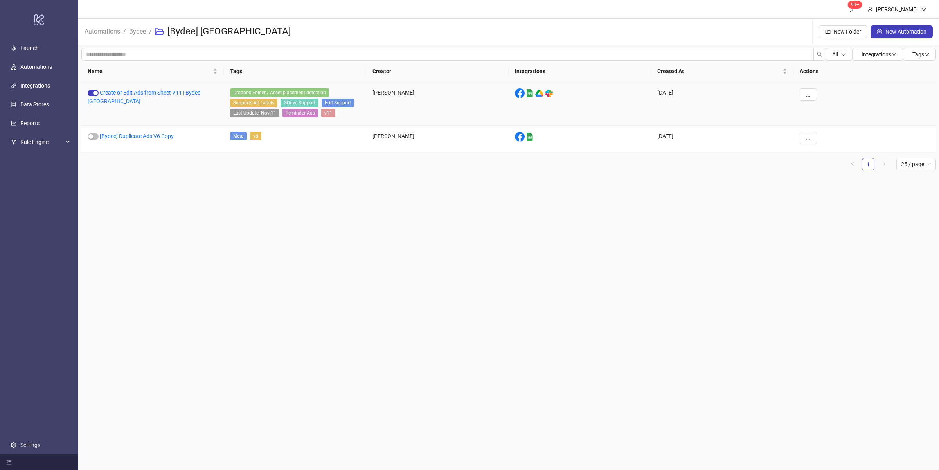
click at [185, 88] on div "Create or Edit Ads from Sheet V11 | Bydee UK" at bounding box center [152, 103] width 142 height 43
click at [184, 90] on link "Create or Edit Ads from Sheet V11 | Bydee UK" at bounding box center [144, 97] width 113 height 15
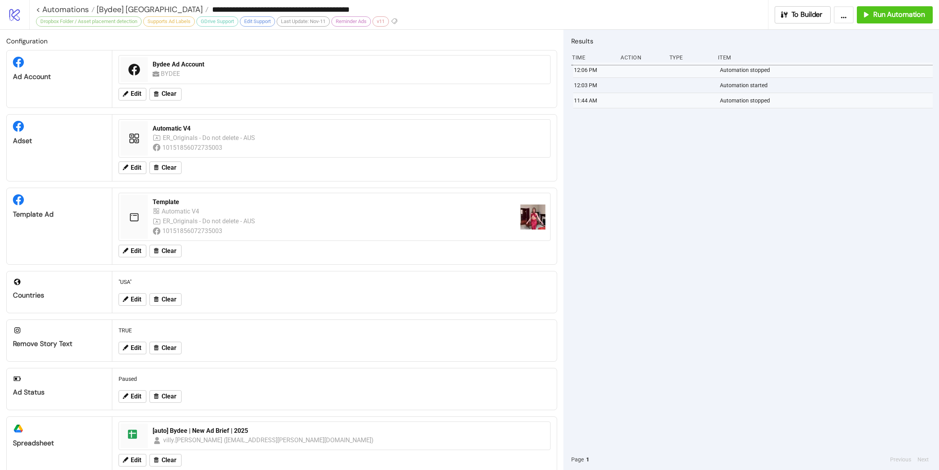
type input "**********"
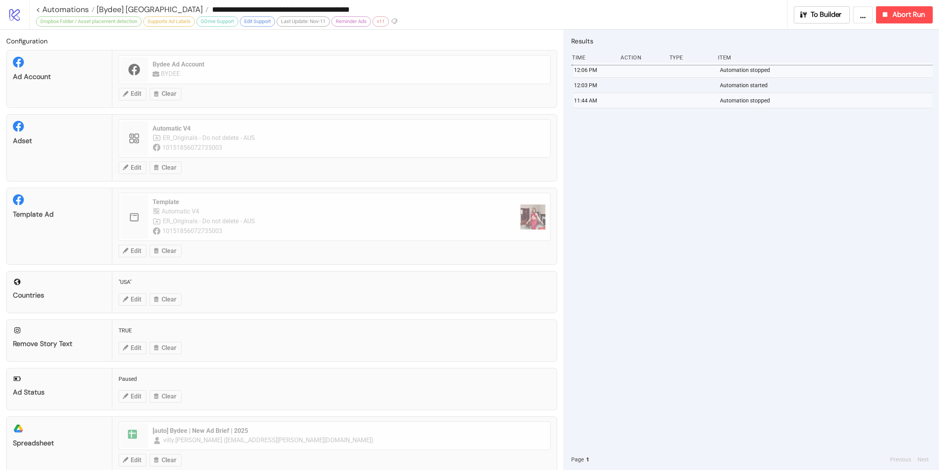
click at [778, 253] on div "12:06 PM Automation stopped 12:03 PM Automation started 11:44 AM Automation sto…" at bounding box center [752, 256] width 362 height 387
click at [788, 278] on div "12:06 PM Automation stopped 12:03 PM Automation started 11:44 AM Automation sto…" at bounding box center [752, 256] width 362 height 387
click at [791, 279] on div "12:06 PM Automation stopped 12:03 PM Automation started 11:44 AM Automation sto…" at bounding box center [752, 256] width 362 height 387
click at [720, 252] on div "12:09 PM evaluate If a is nil 12:09 PM create Create Facebook Ad An unexpected …" at bounding box center [752, 256] width 362 height 387
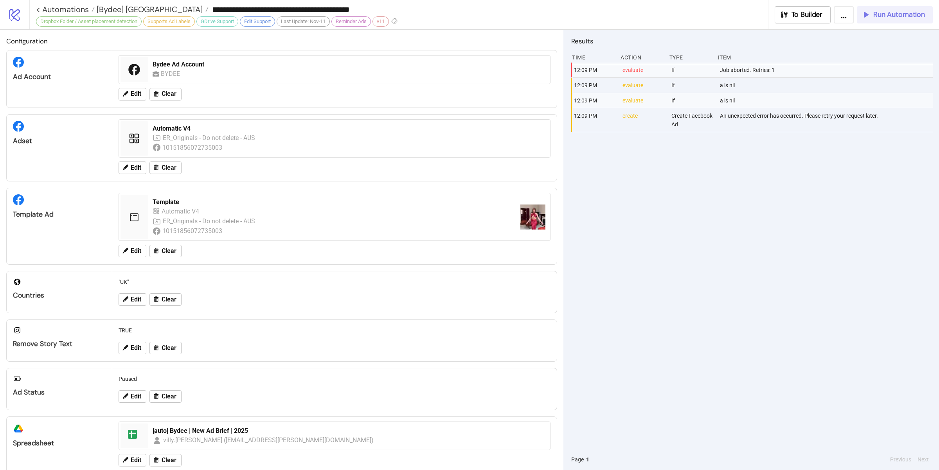
click at [867, 13] on icon "button" at bounding box center [865, 14] width 7 height 7
